Goal: Browse casually

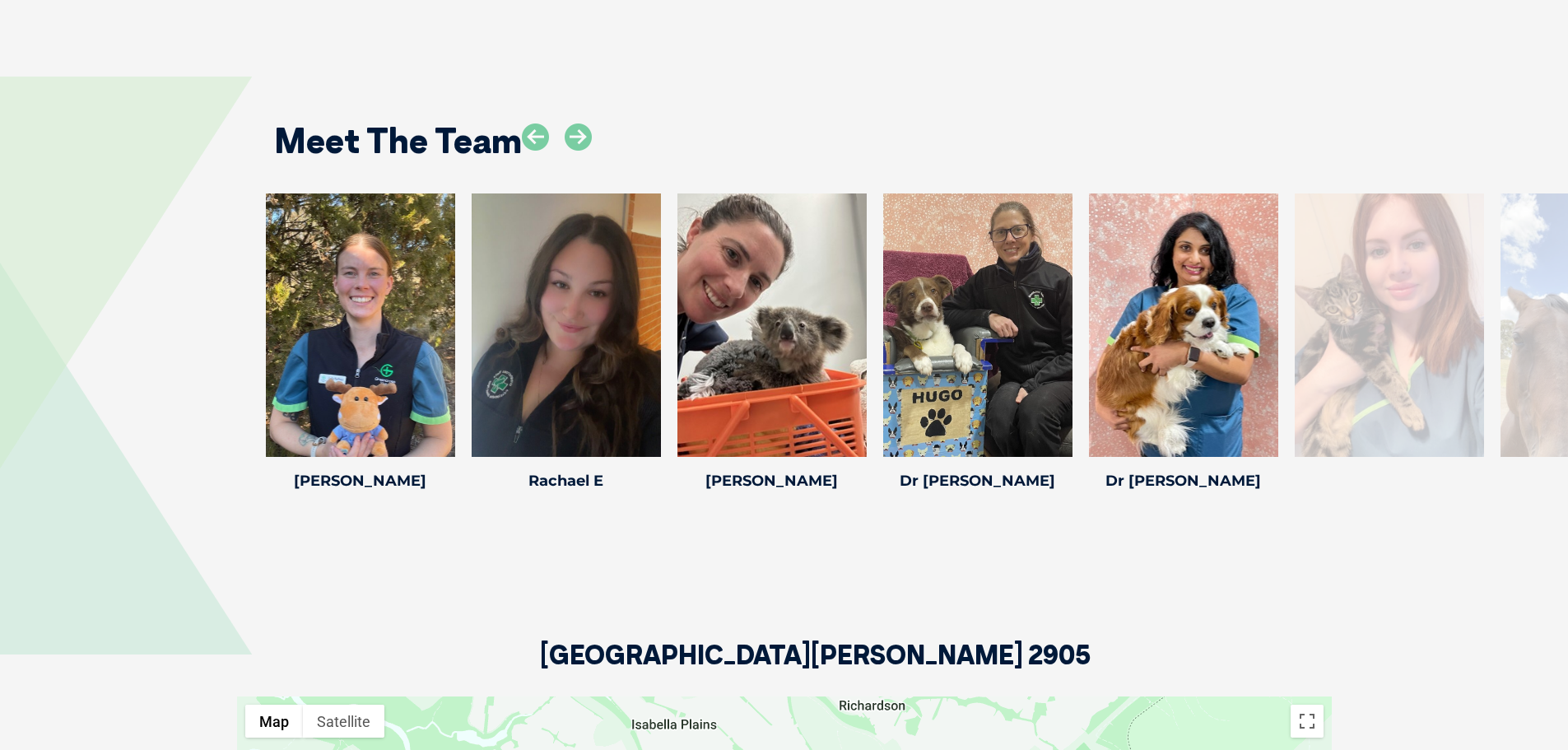
scroll to position [2553, 0]
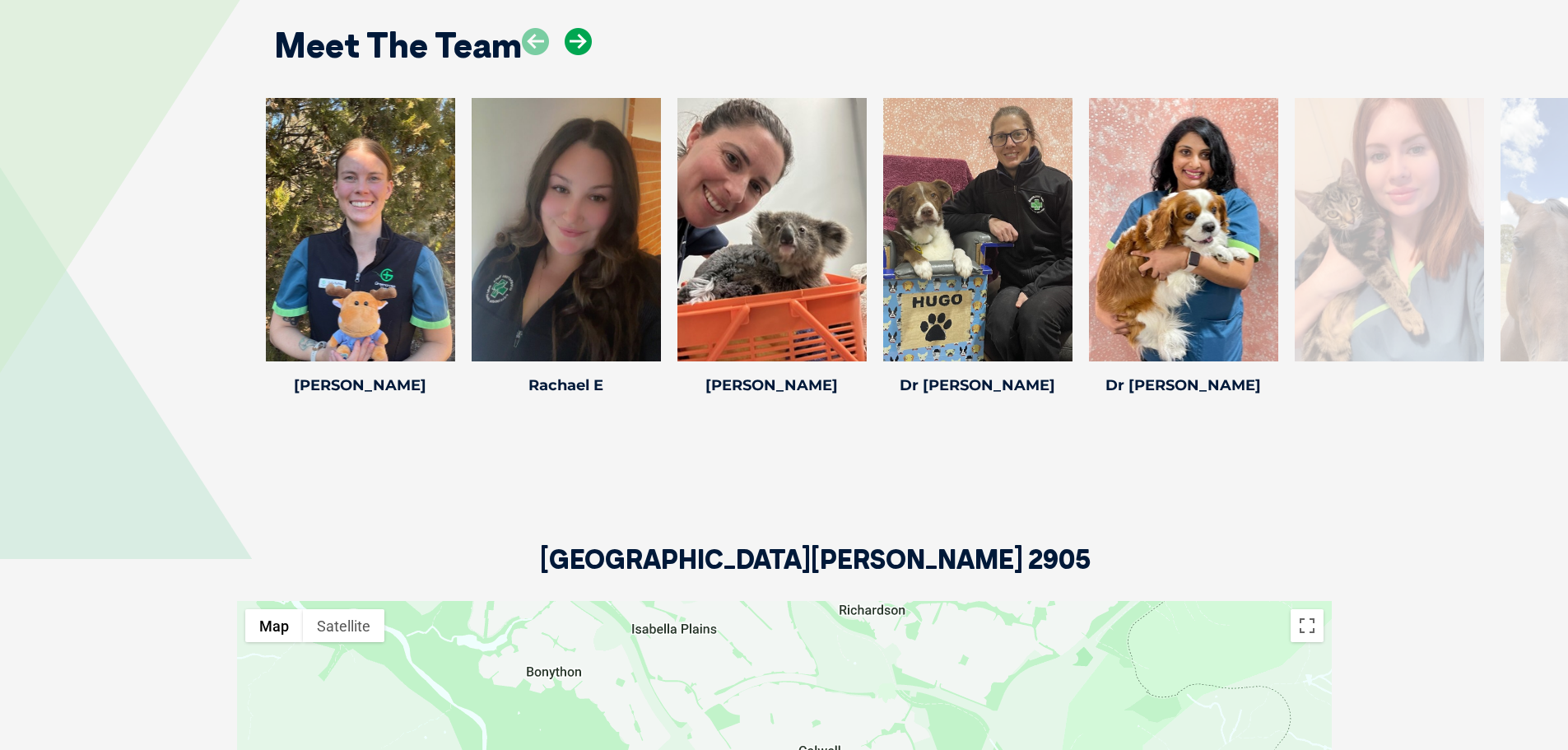
click at [585, 41] on icon at bounding box center [578, 41] width 28 height 28
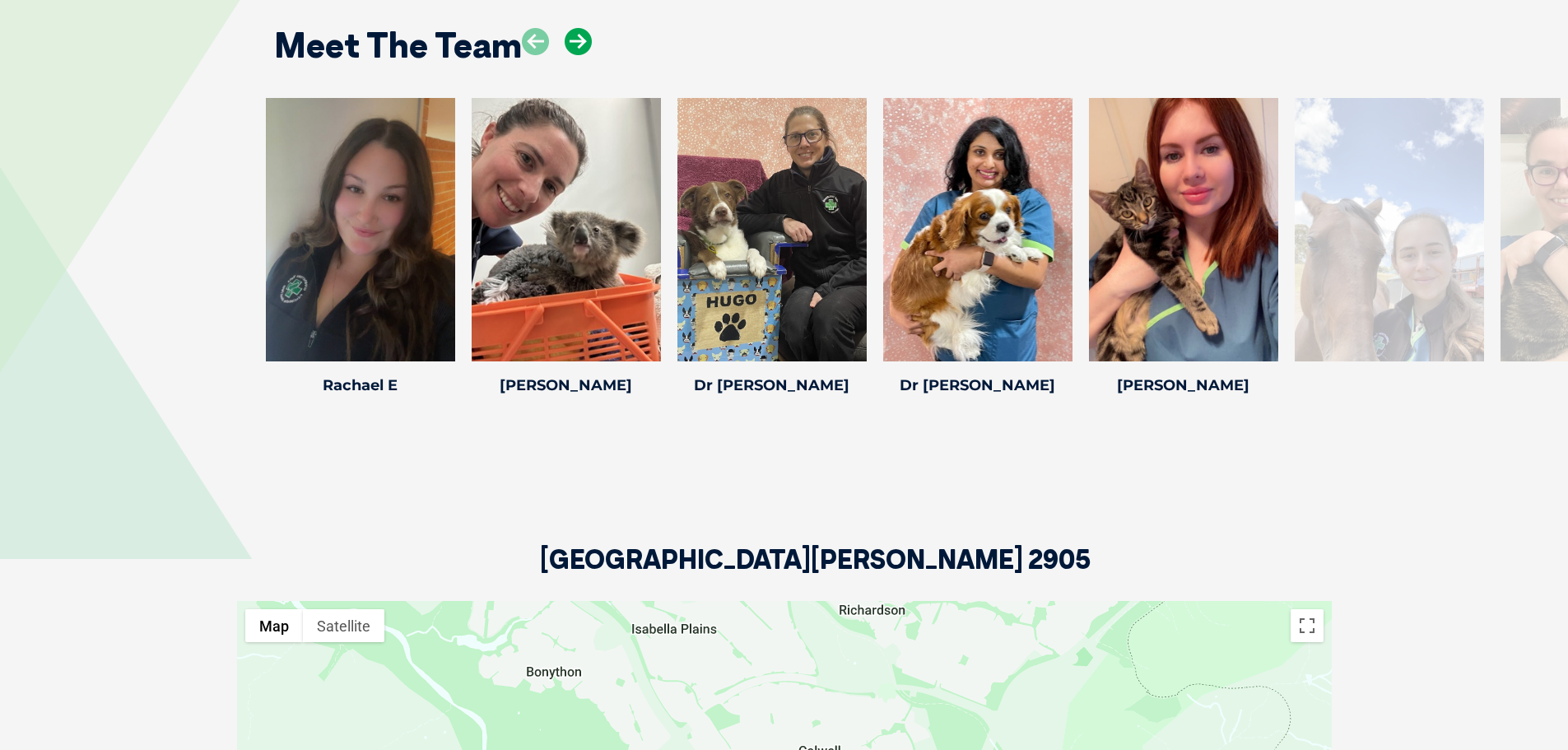
click at [587, 40] on icon at bounding box center [578, 41] width 28 height 28
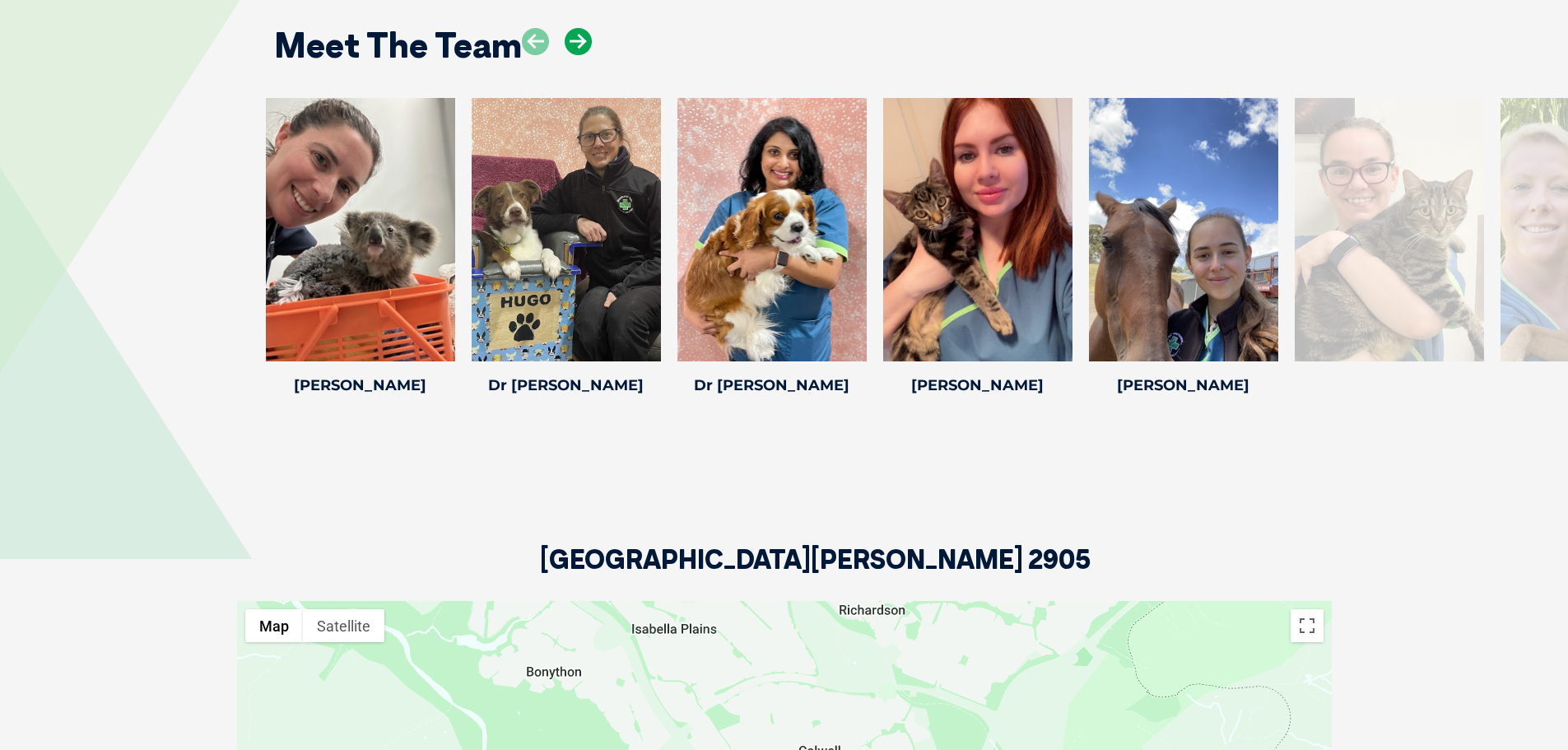
click at [587, 40] on icon at bounding box center [578, 41] width 28 height 28
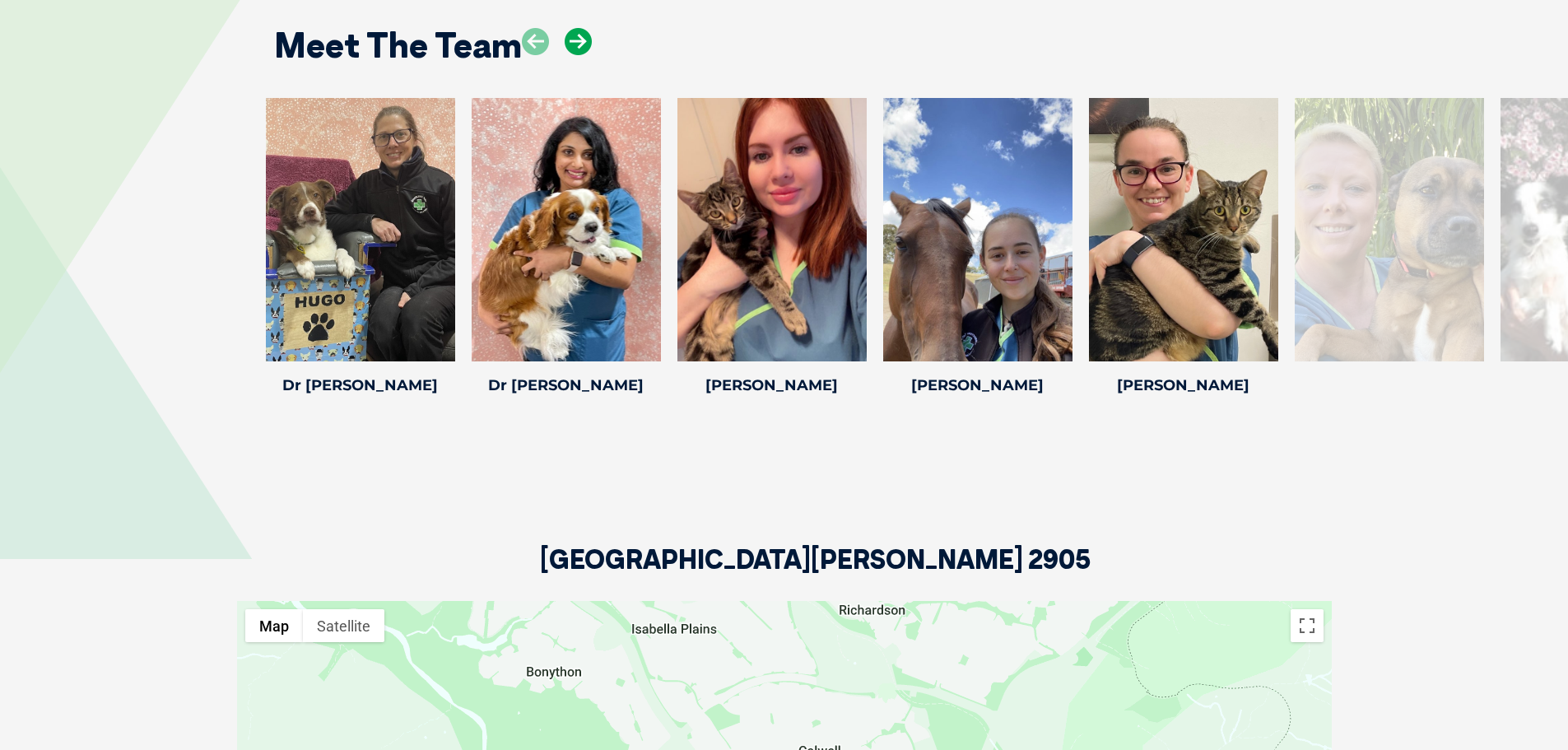
click at [587, 39] on icon at bounding box center [578, 41] width 28 height 28
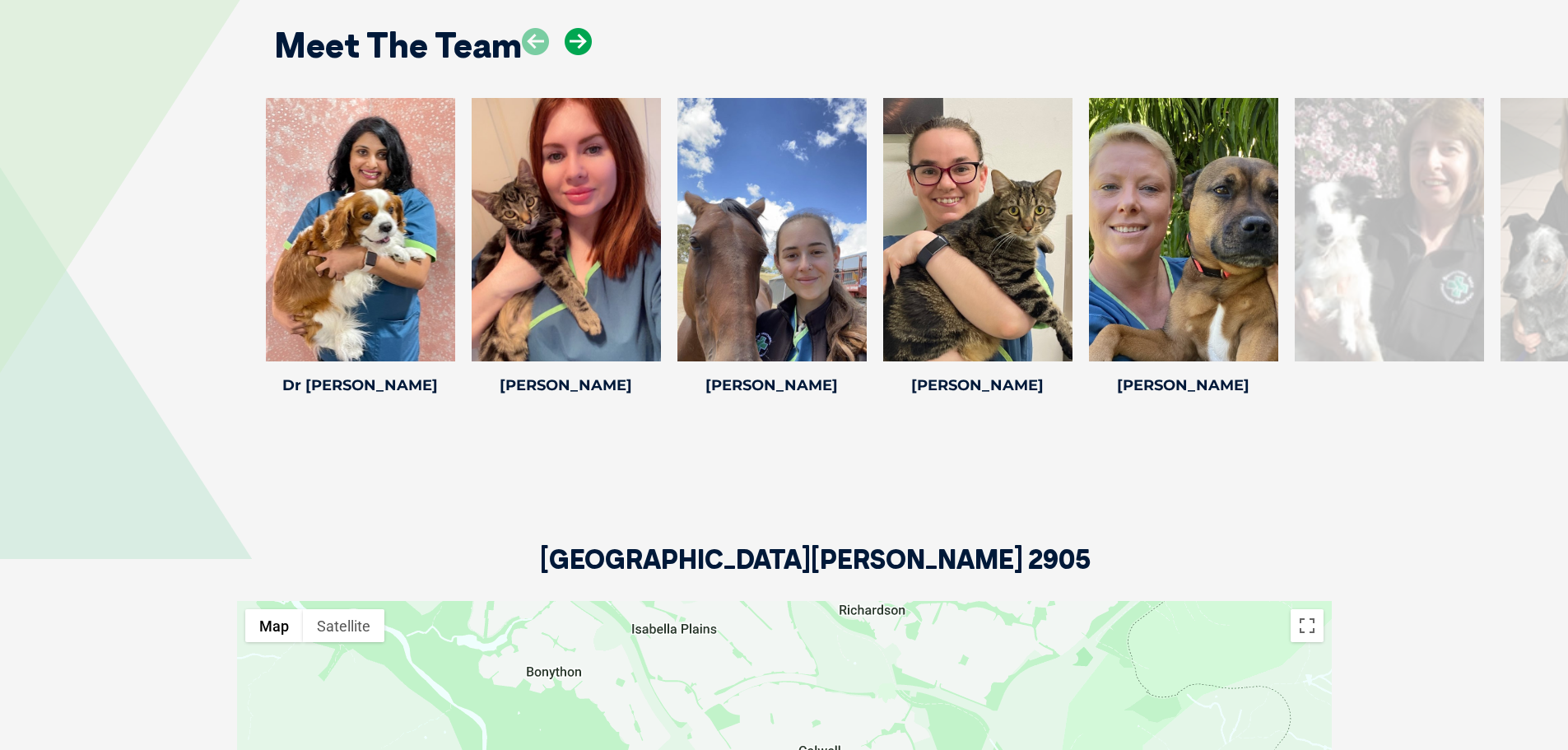
click at [587, 39] on icon at bounding box center [578, 41] width 28 height 28
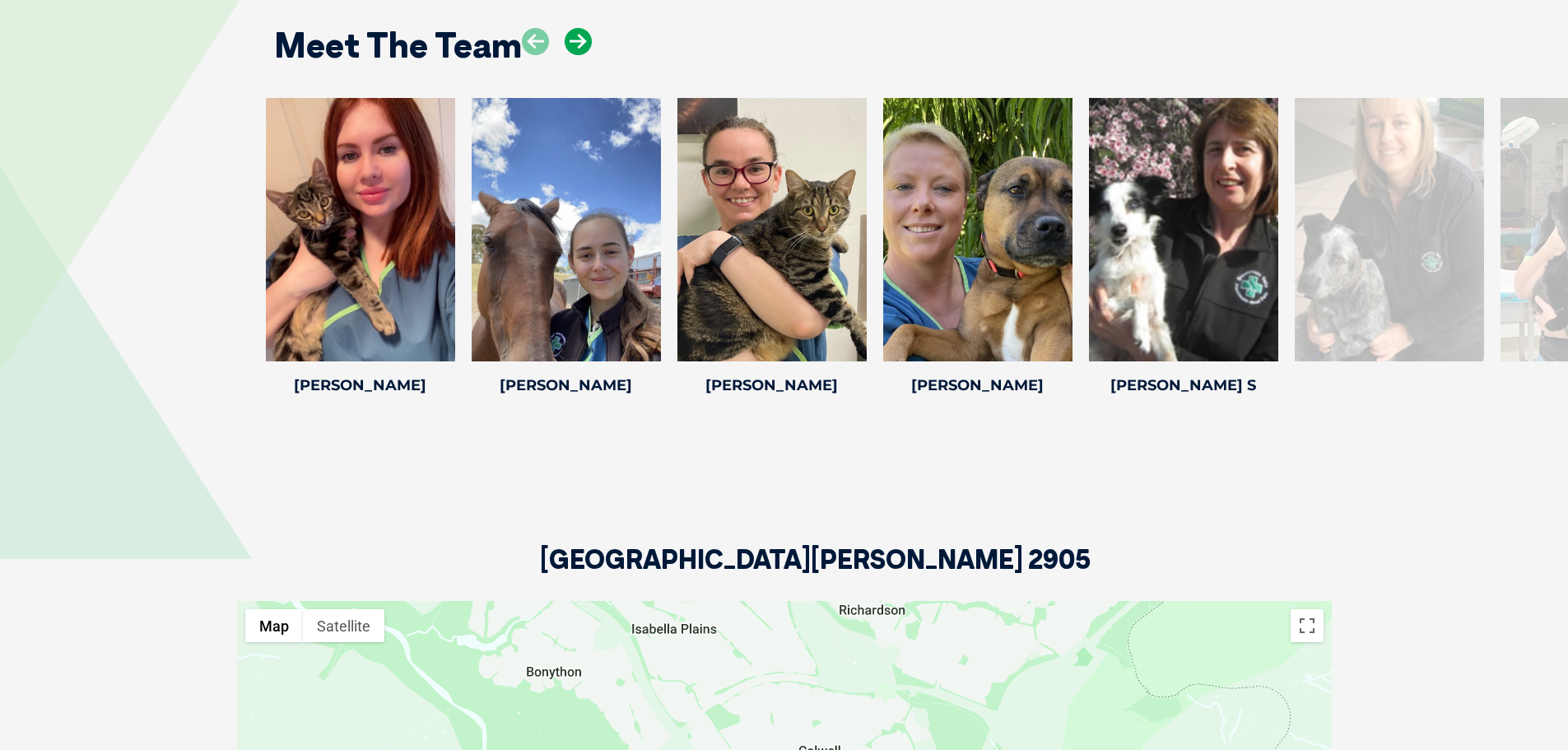
click at [587, 39] on icon at bounding box center [578, 41] width 28 height 28
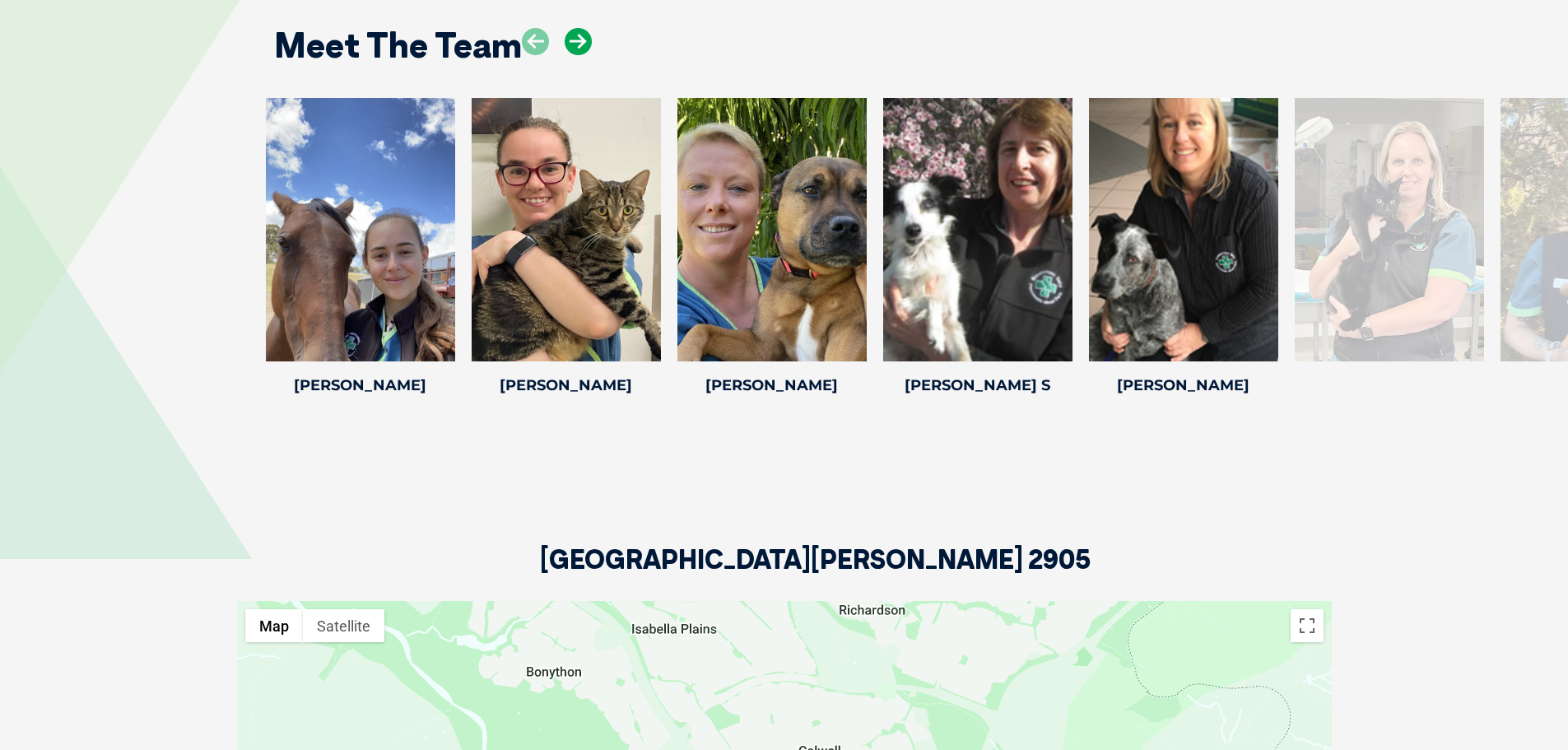
click at [587, 39] on icon at bounding box center [578, 41] width 28 height 28
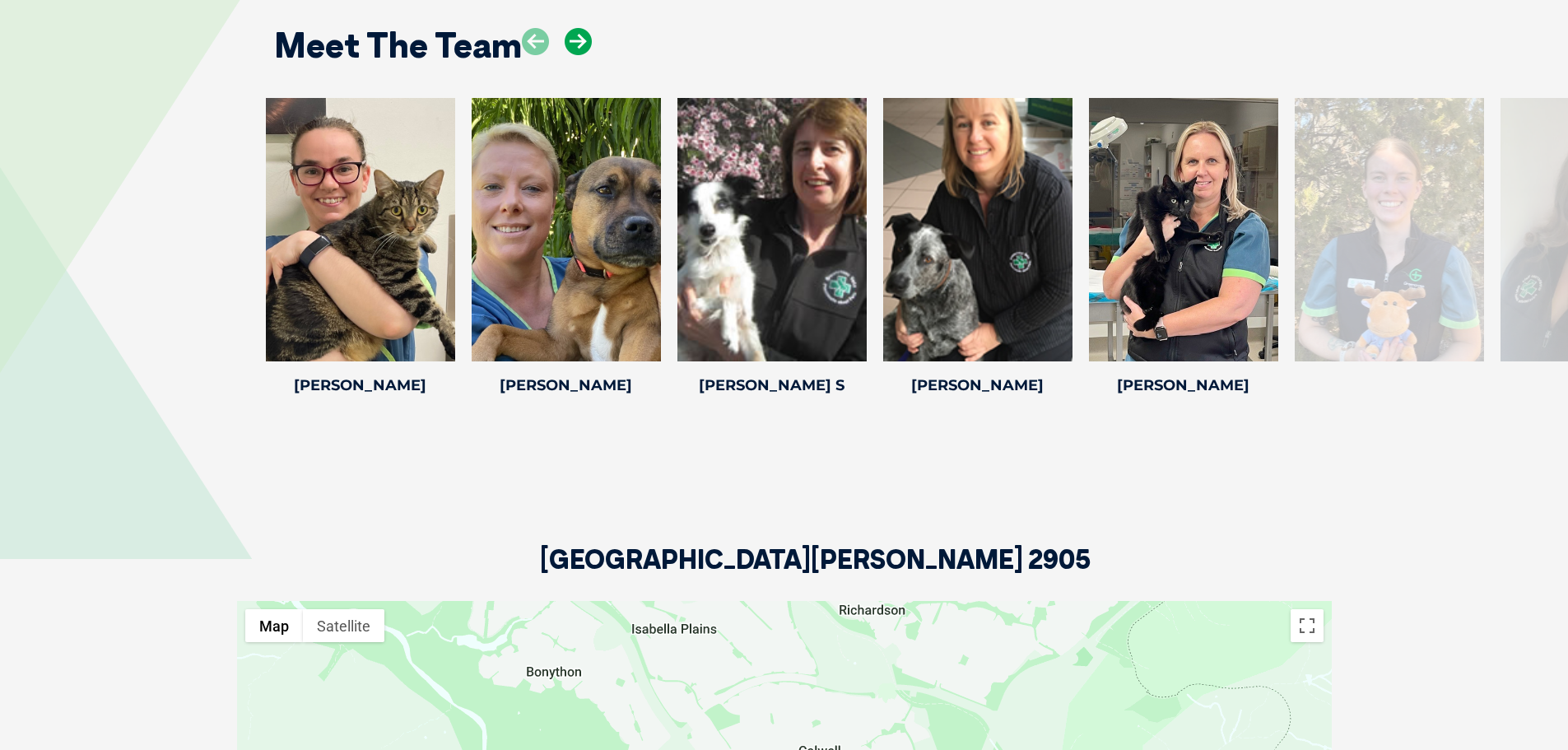
click at [587, 39] on icon at bounding box center [578, 41] width 28 height 28
